Goal: Transaction & Acquisition: Purchase product/service

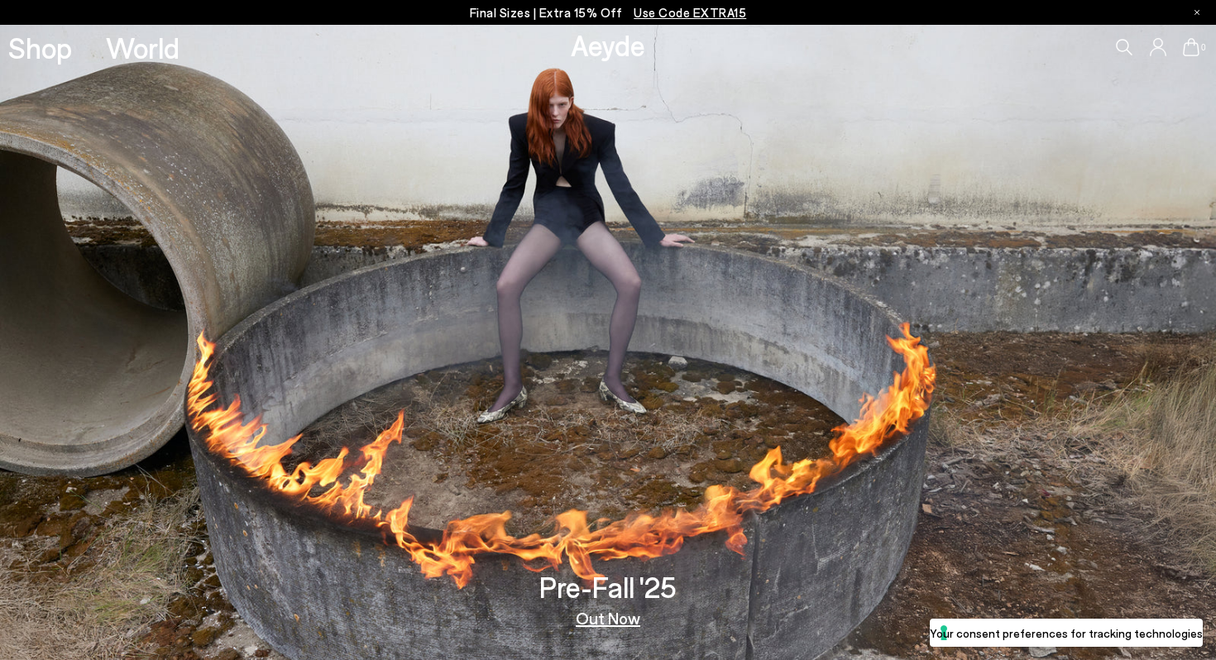
scroll to position [2, 0]
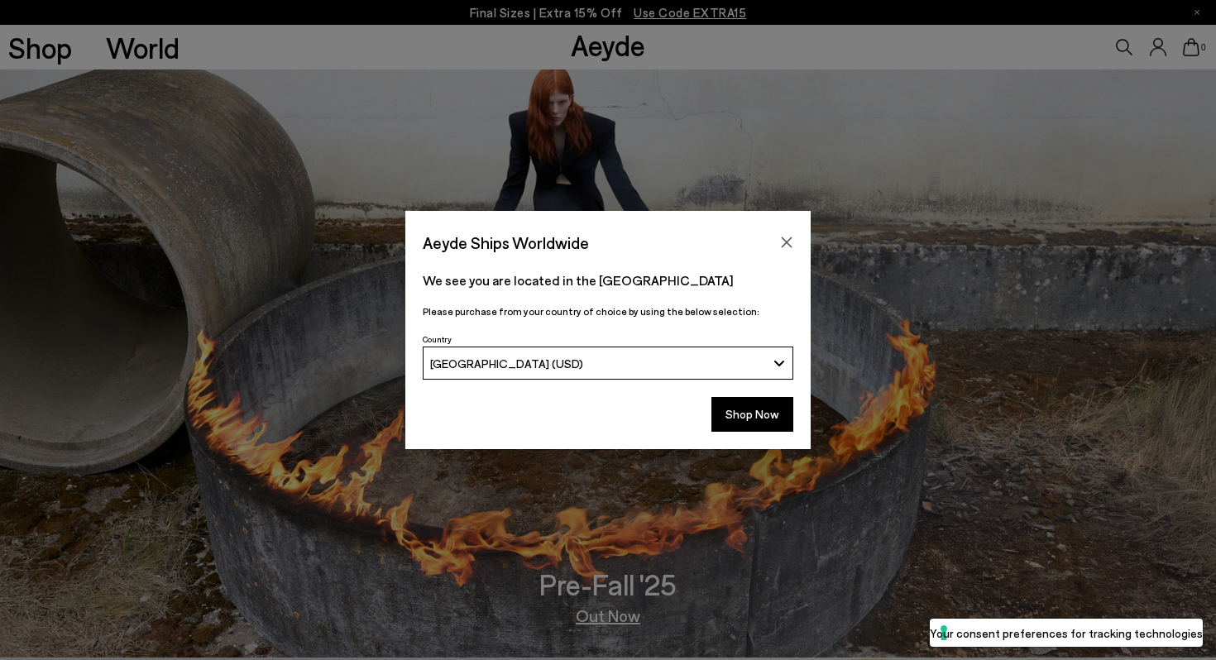
click at [606, 612] on div "Aeyde Ships Worldwide We see you are located in the United States Please purcha…" at bounding box center [608, 330] width 1216 height 660
click at [605, 617] on div "Aeyde Ships Worldwide We see you are located in the United States Please purcha…" at bounding box center [608, 330] width 1216 height 660
click at [775, 409] on button "Shop Now" at bounding box center [752, 414] width 82 height 35
click at [628, 616] on div "Aeyde Ships Worldwide We see you are located in the United States Please purcha…" at bounding box center [608, 330] width 1216 height 660
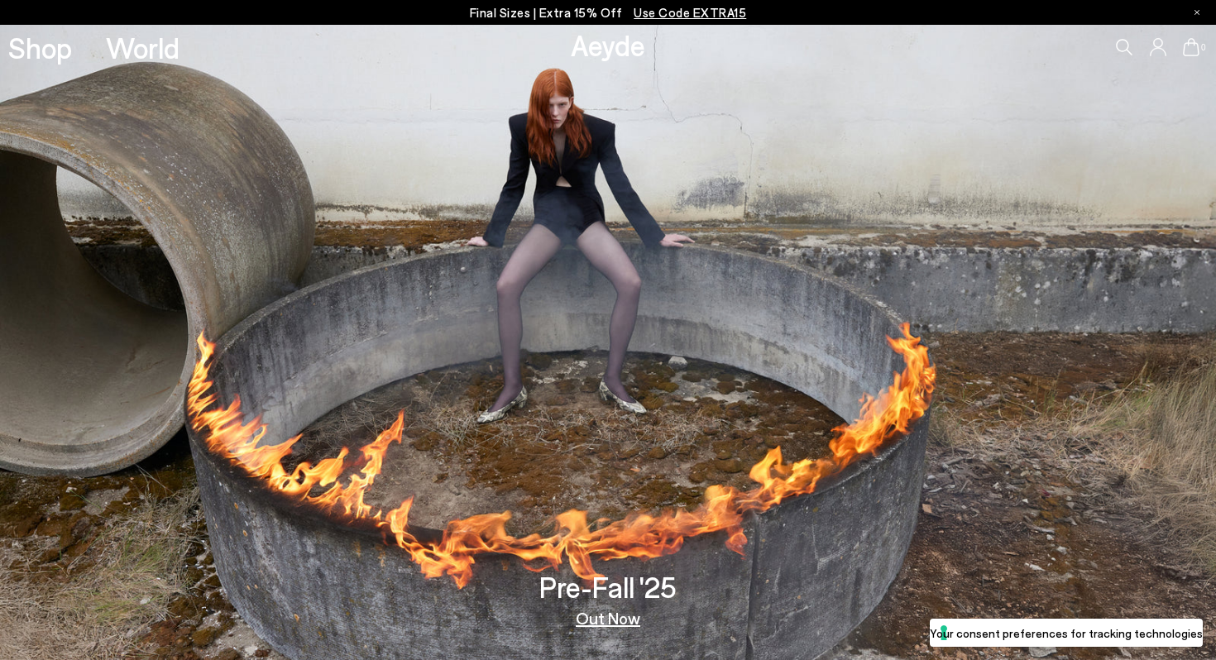
click at [619, 615] on link "Out Now" at bounding box center [608, 617] width 64 height 17
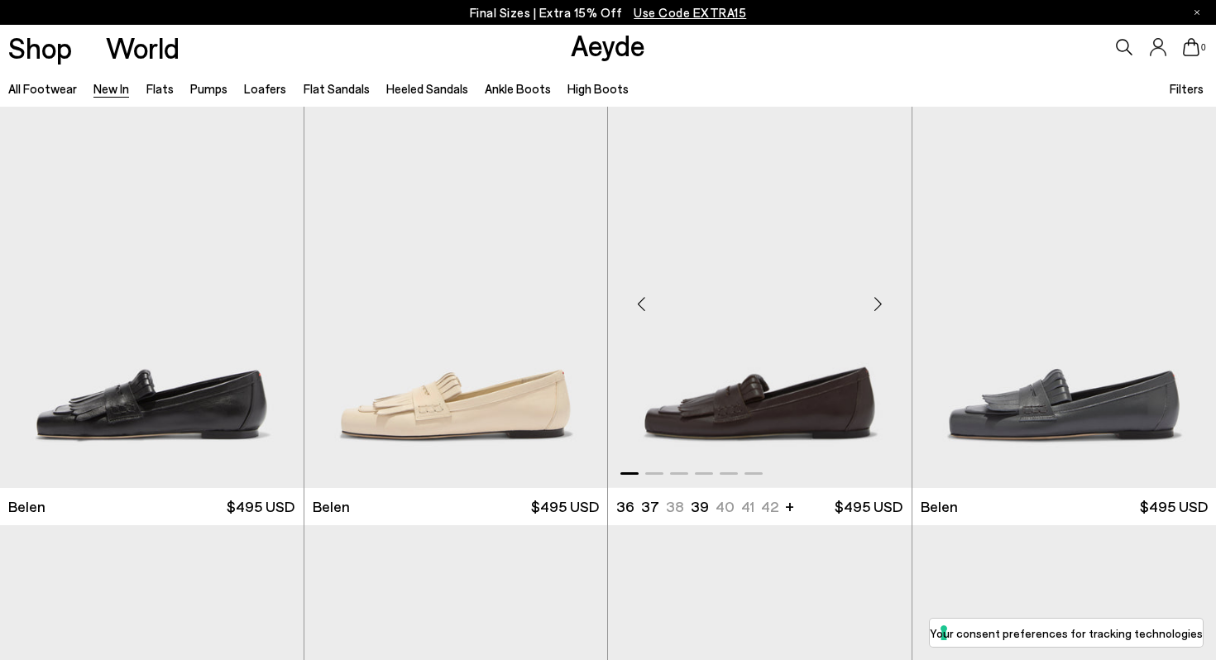
click at [640, 428] on img "1 / 6" at bounding box center [759, 297] width 303 height 381
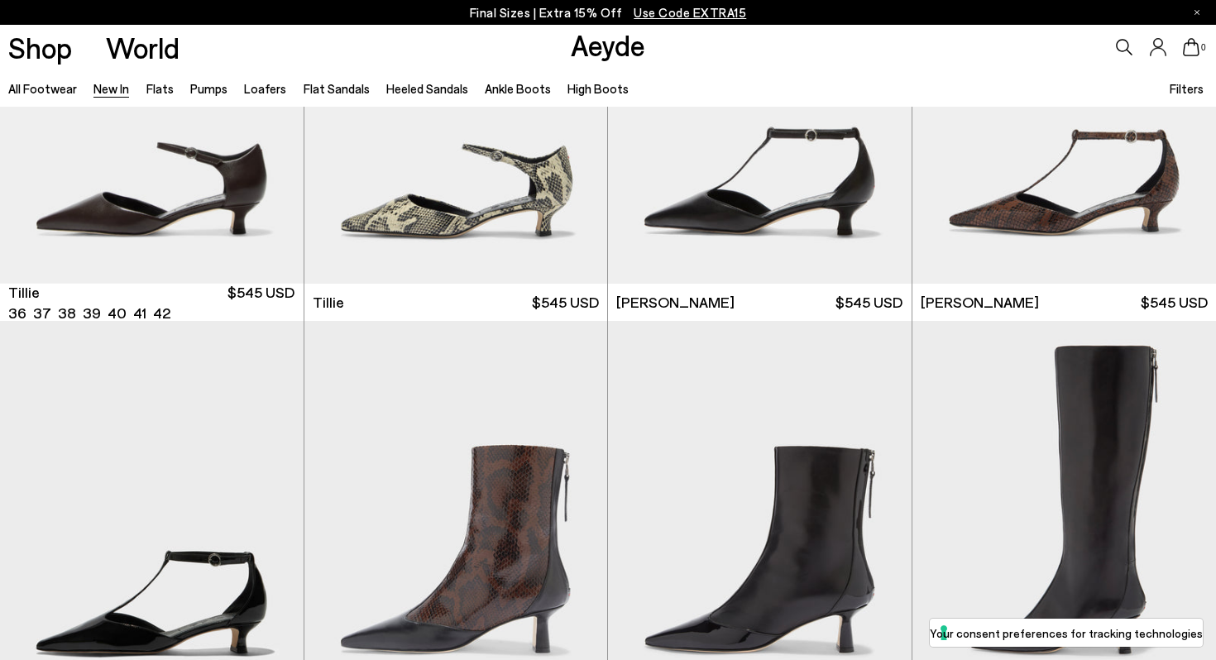
scroll to position [3551, 0]
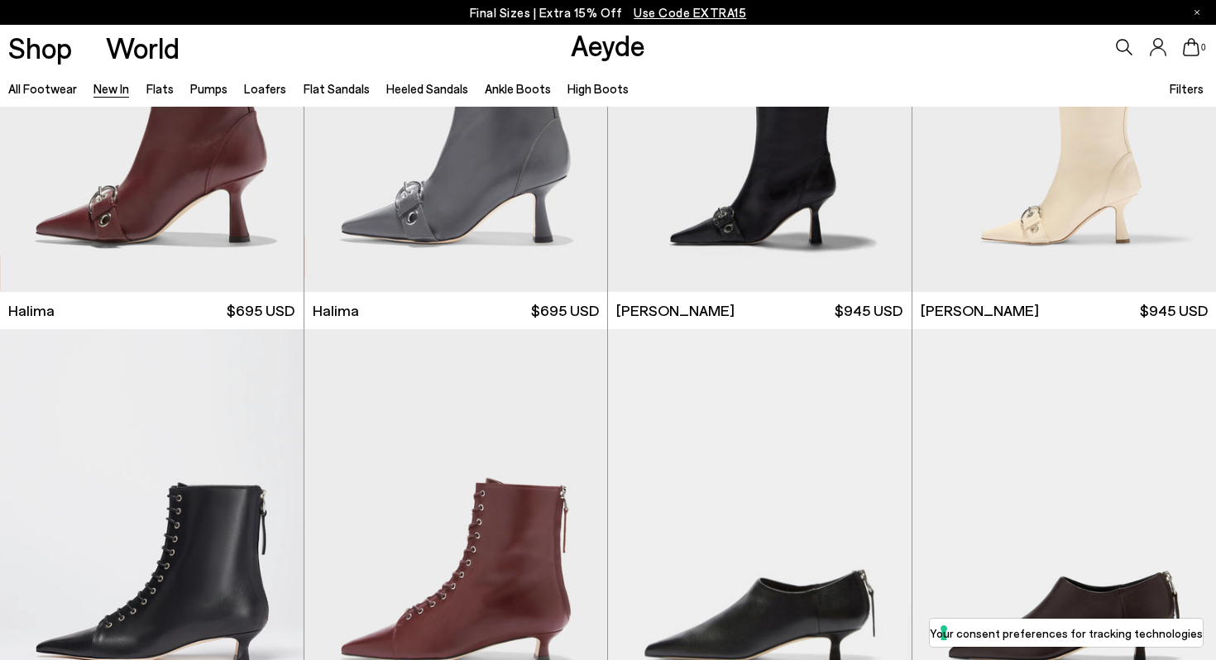
scroll to position [5961, 0]
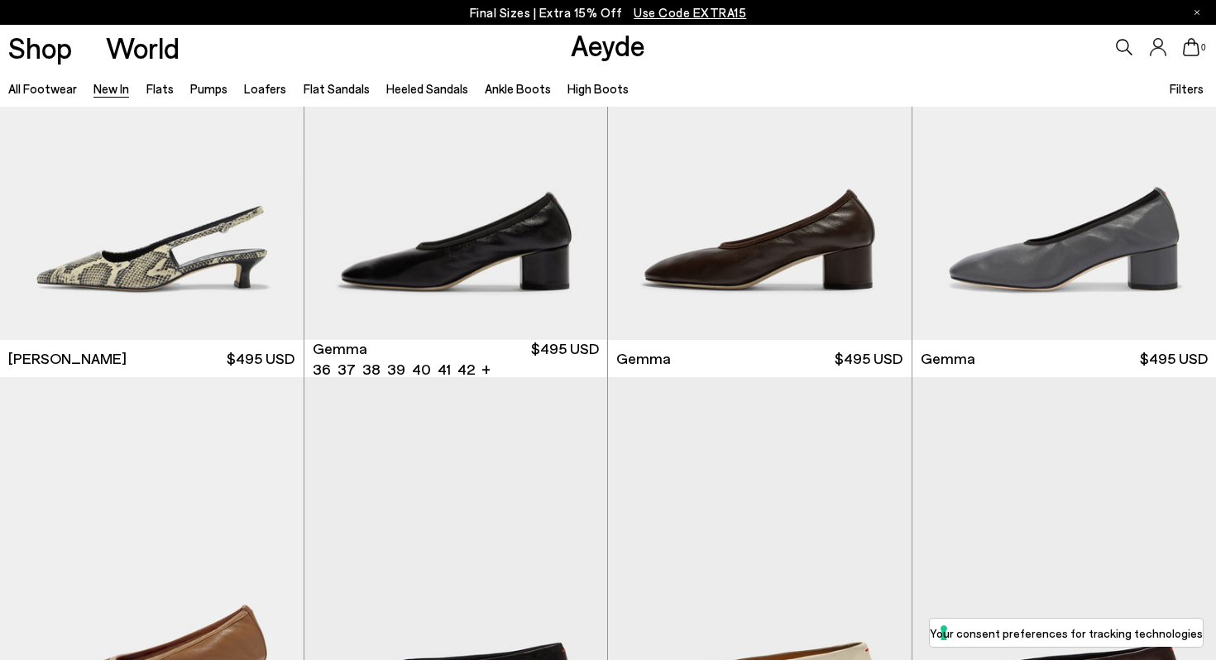
scroll to position [9003, 0]
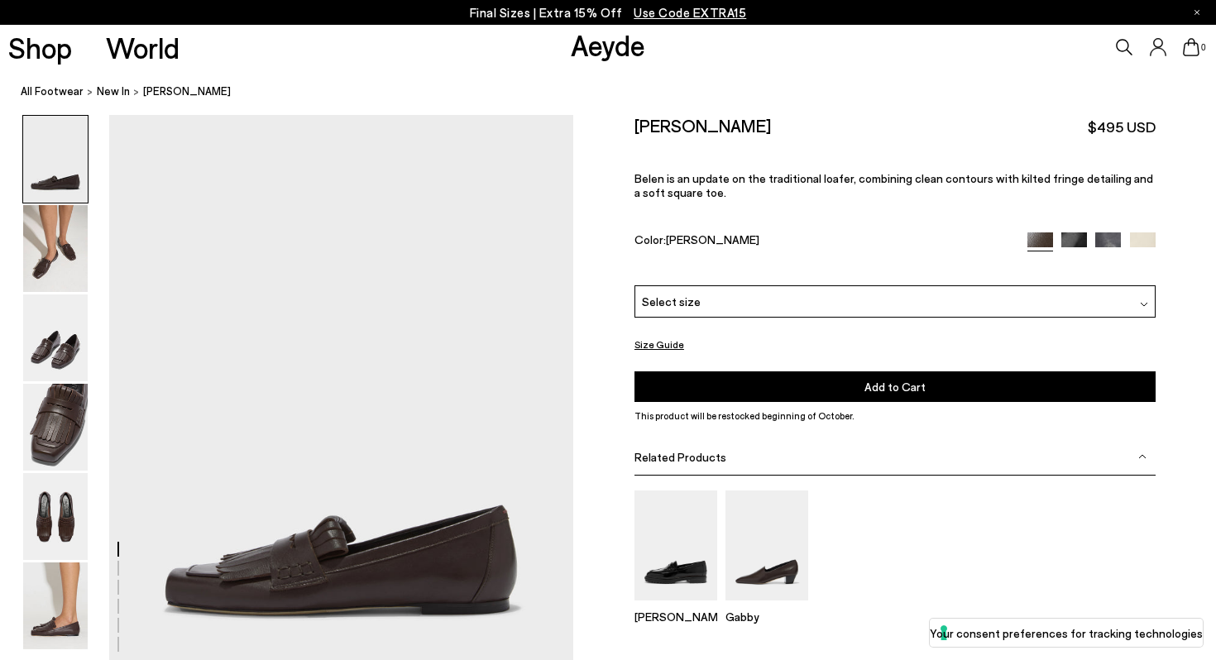
scroll to position [59, 0]
